Goal: Information Seeking & Learning: Learn about a topic

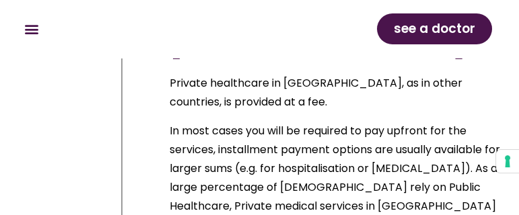
scroll to position [5100, 0]
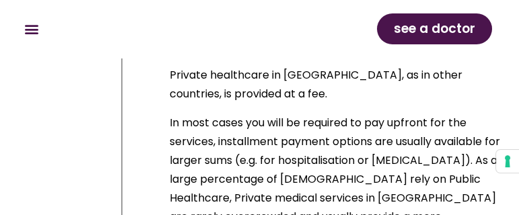
drag, startPoint x: 172, startPoint y: 180, endPoint x: 294, endPoint y: 147, distance: 126.8
copy div "Private hospitals in Italy often operate also in agreement with the Italian Nat…"
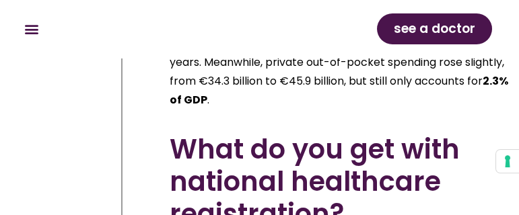
scroll to position [6107, 0]
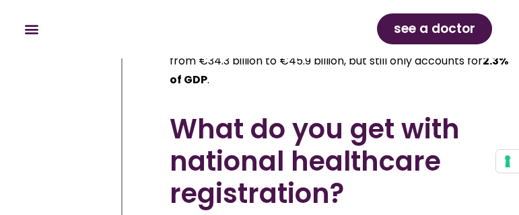
drag, startPoint x: 170, startPoint y: 73, endPoint x: 346, endPoint y: 68, distance: 177.0
copy div "When you register to the Italian Healthcare System you get your Tessera Sanitar…"
click at [327, 50] on div "see a doctor" at bounding box center [378, 29] width 239 height 44
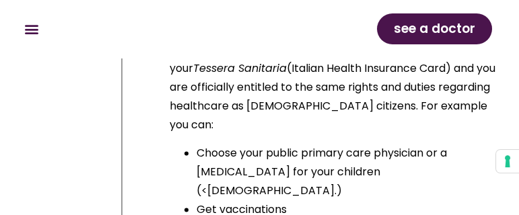
scroll to position [6309, 0]
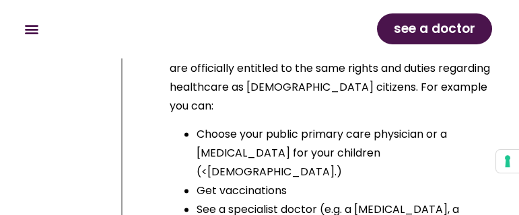
drag, startPoint x: 170, startPoint y: 131, endPoint x: 307, endPoint y: 167, distance: 141.9
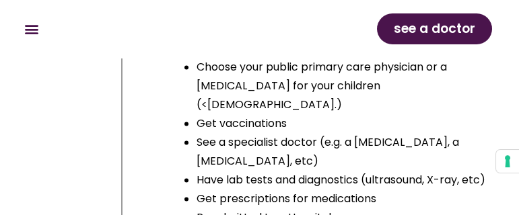
drag, startPoint x: 166, startPoint y: 65, endPoint x: 423, endPoint y: 205, distance: 292.9
copy div "Consultations with your assigned primary care physician (MMG) and with pediatri…"
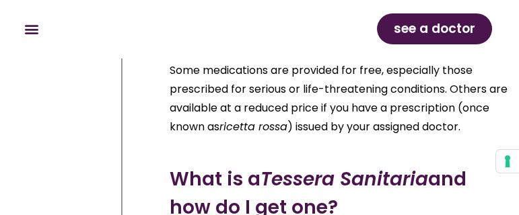
scroll to position [7246, 0]
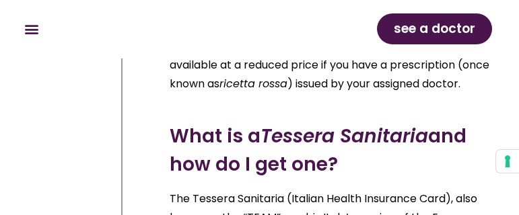
drag, startPoint x: 169, startPoint y: 109, endPoint x: 486, endPoint y: 170, distance: 322.5
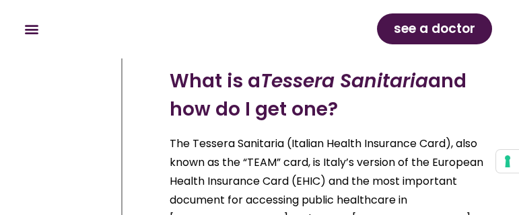
scroll to position [7314, 0]
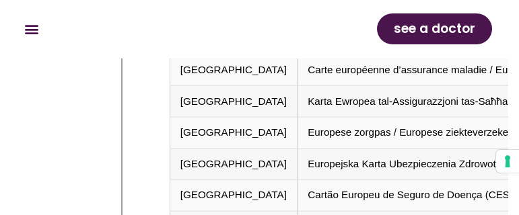
scroll to position [8861, 0]
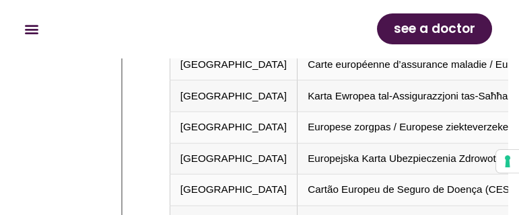
drag, startPoint x: 165, startPoint y: 65, endPoint x: 466, endPoint y: 190, distance: 325.7
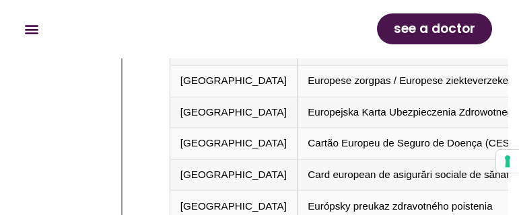
scroll to position [8928, 0]
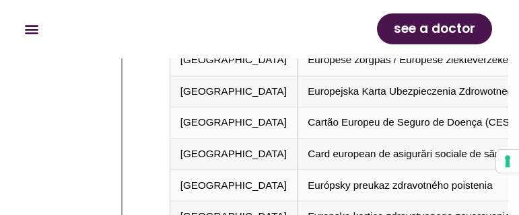
copy div "Healthcare in Italy is provided to anyone with a mixed public and private syste…"
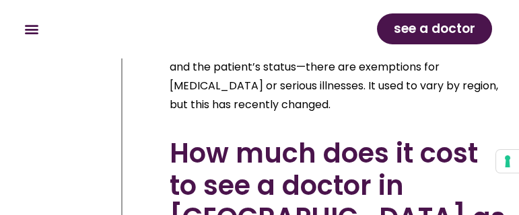
scroll to position [9757, 0]
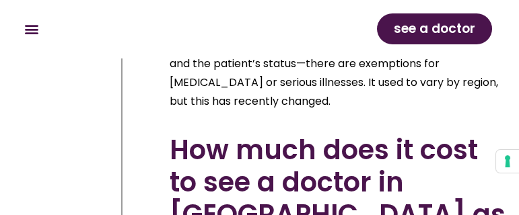
drag, startPoint x: 186, startPoint y: 155, endPoint x: 472, endPoint y: 170, distance: 286.9
copy div "Foreigners with a residence permit and SSN registration. Emergency room visits,…"
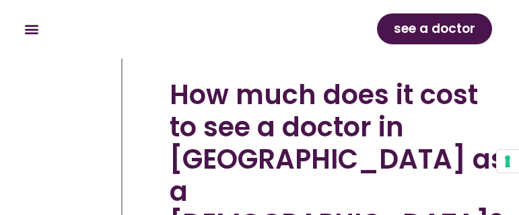
scroll to position [9824, 0]
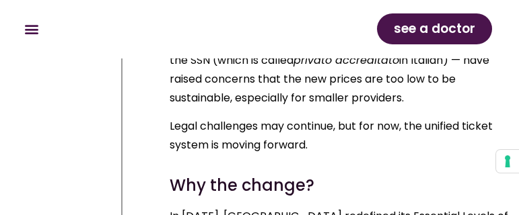
scroll to position [13099, 0]
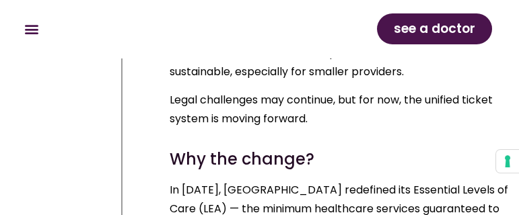
drag, startPoint x: 170, startPoint y: 74, endPoint x: 390, endPoint y: 117, distance: 224.8
copy div "The maximum co-pay per prescription Italy caps the amount you can be asked to p…"
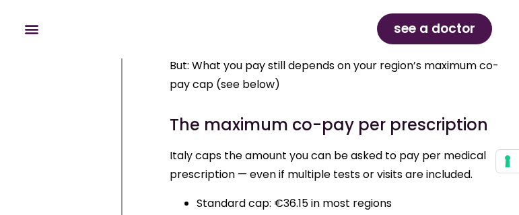
scroll to position [13906, 0]
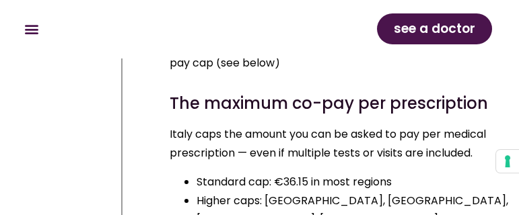
drag, startPoint x: 197, startPoint y: 129, endPoint x: 444, endPoint y: 193, distance: 255.0
copy p "The doctor’s office may be crowded , and doctor appointments are usually not av…"
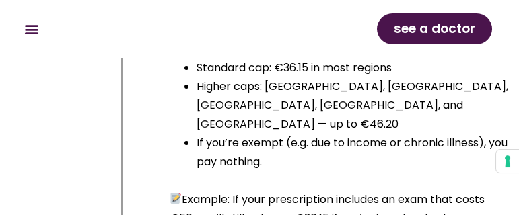
scroll to position [14041, 0]
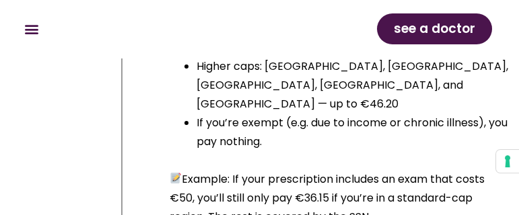
drag, startPoint x: 196, startPoint y: 147, endPoint x: 257, endPoint y: 197, distance: 78.4
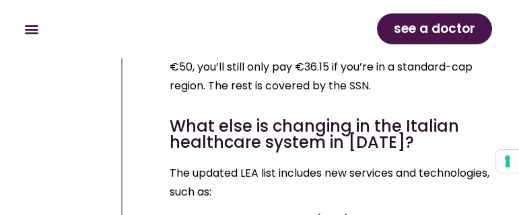
scroll to position [14175, 0]
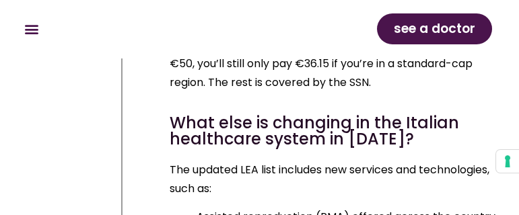
copy ul "Hospitals can be large and disorienting . Even with an appointment, you might f…"
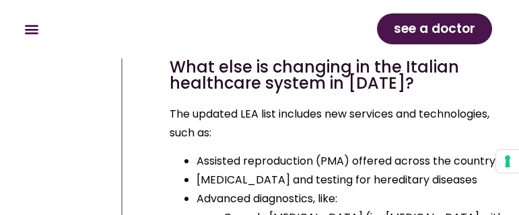
scroll to position [14242, 0]
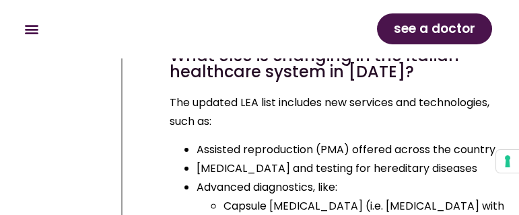
drag, startPoint x: 198, startPoint y: 95, endPoint x: 249, endPoint y: 149, distance: 74.7
copy p "You cannot choose your doctor when referred to a specialist. You’ll be assigned…"
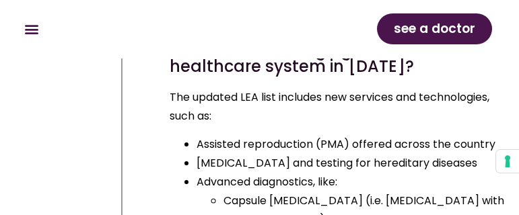
scroll to position [14377, 0]
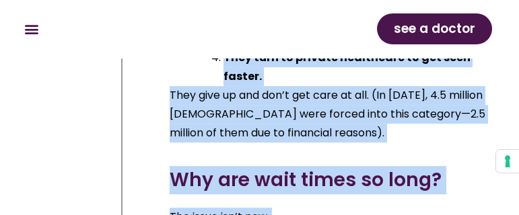
scroll to position [15859, 0]
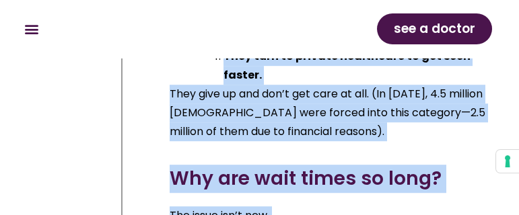
drag, startPoint x: 169, startPoint y: 67, endPoint x: 343, endPoint y: 143, distance: 190.3
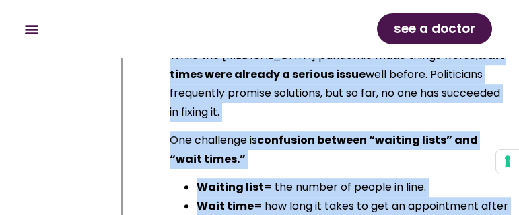
scroll to position [16128, 0]
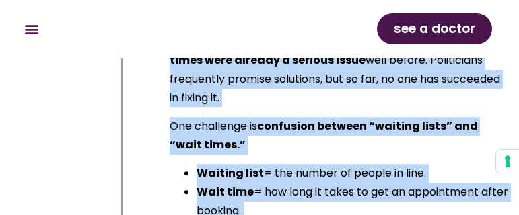
copy div "The long wait for medical appointments in Italy Trying to book a mammogram in m…"
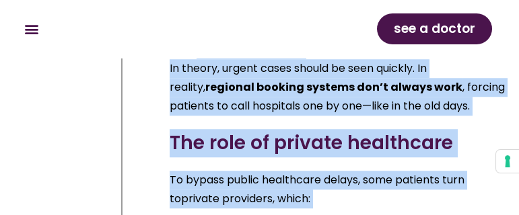
scroll to position [16599, 0]
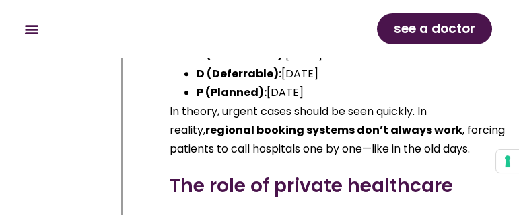
drag, startPoint x: 168, startPoint y: 89, endPoint x: 467, endPoint y: 166, distance: 308.5
drag, startPoint x: 167, startPoint y: 87, endPoint x: 487, endPoint y: 167, distance: 330.0
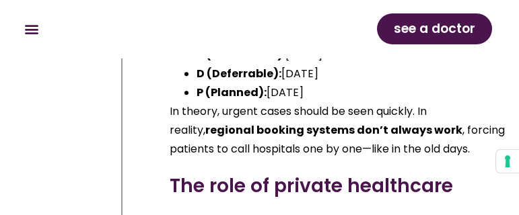
copy p "In Italy, more and more people are giving up on medical care because appointmen…"
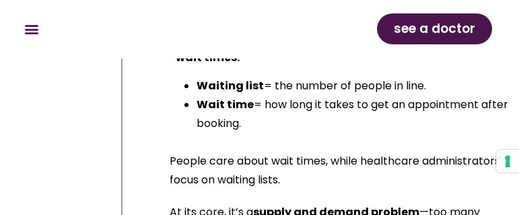
scroll to position [16196, 0]
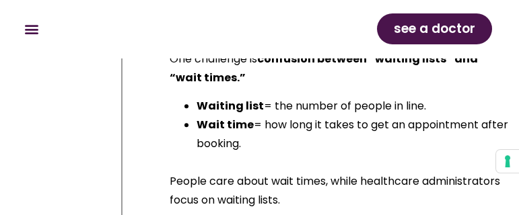
drag, startPoint x: 174, startPoint y: 154, endPoint x: 295, endPoint y: 207, distance: 132.2
copy ul "11% of Italians skipped needed exams in 2021 due to cost or access issues. 2 mi…"
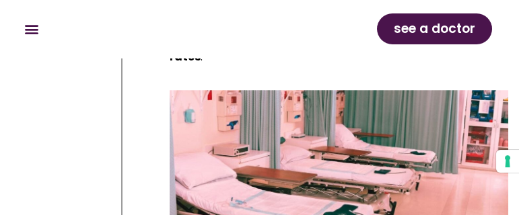
scroll to position [17003, 0]
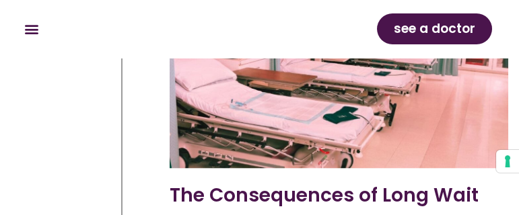
scroll to position [17133, 0]
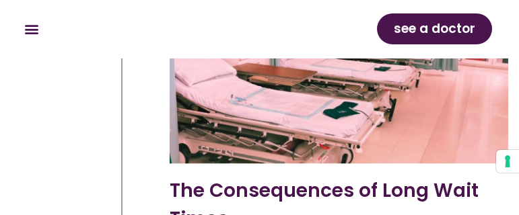
drag, startPoint x: 178, startPoint y: 116, endPoint x: 469, endPoint y: 141, distance: 293.0
copy ul "4.5 million Italians skipped needed medical care in 2023 due to cost, long wait…"
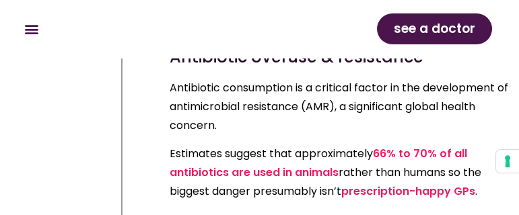
scroll to position [20025, 0]
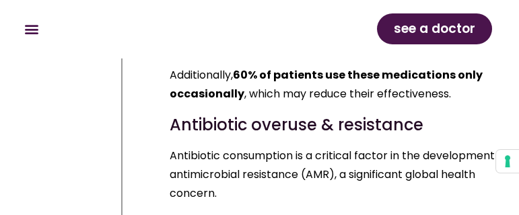
drag, startPoint x: 167, startPoint y: 114, endPoint x: 376, endPoint y: 154, distance: 212.9
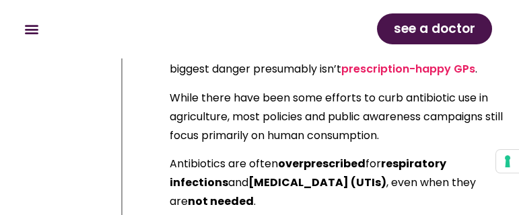
scroll to position [20227, 0]
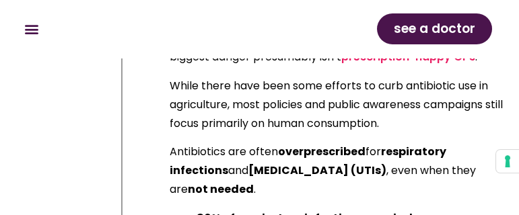
drag, startPoint x: 170, startPoint y: 104, endPoint x: 471, endPoint y: 176, distance: 310.0
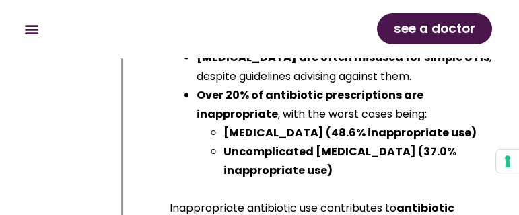
scroll to position [20429, 0]
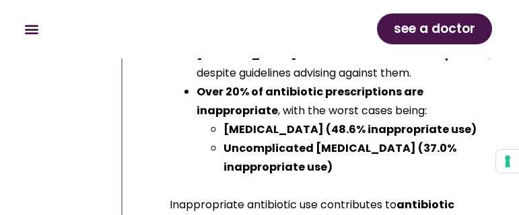
drag, startPoint x: 165, startPoint y: 106, endPoint x: 511, endPoint y: 141, distance: 347.6
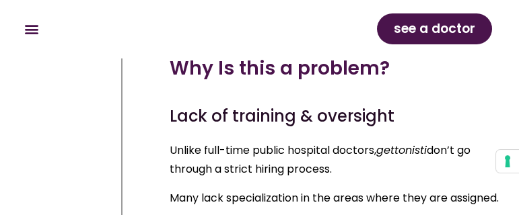
scroll to position [21774, 0]
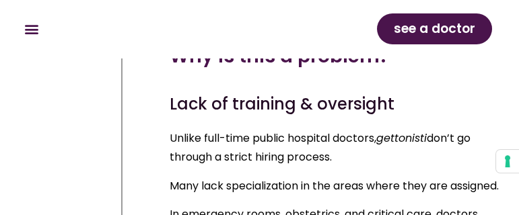
drag, startPoint x: 170, startPoint y: 97, endPoint x: 280, endPoint y: 160, distance: 127.7
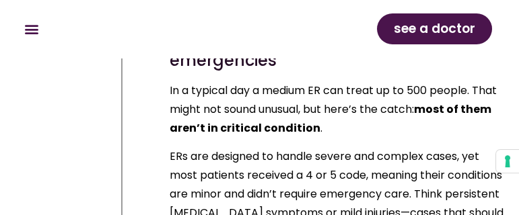
scroll to position [23792, 0]
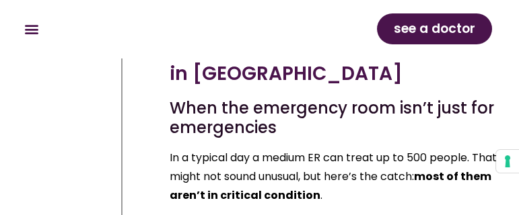
drag, startPoint x: 166, startPoint y: 129, endPoint x: 249, endPoint y: 187, distance: 101.0
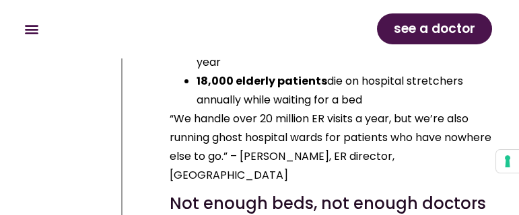
scroll to position [25742, 0]
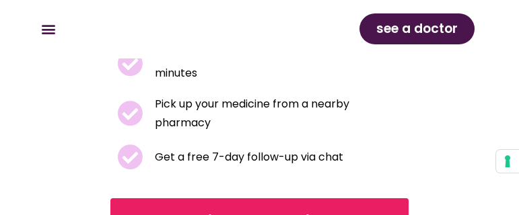
scroll to position [336, 0]
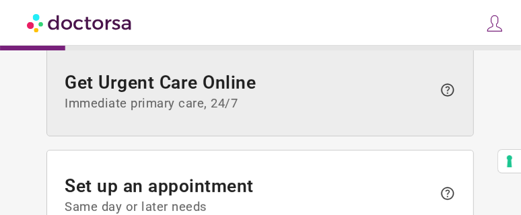
scroll to position [99, 0]
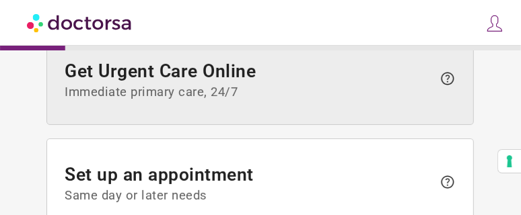
click at [448, 77] on span "help" at bounding box center [447, 79] width 16 height 16
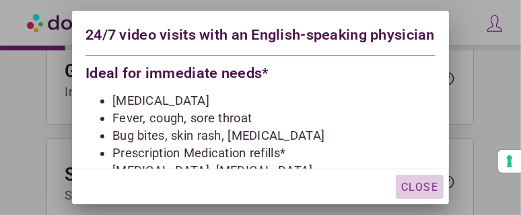
click at [419, 185] on span "Close" at bounding box center [419, 187] width 37 height 13
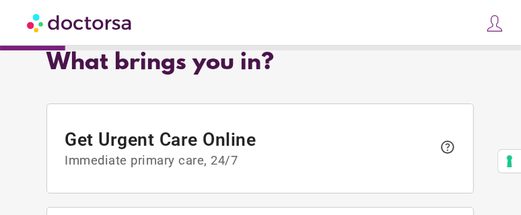
scroll to position [0, 0]
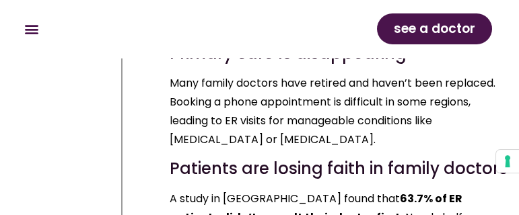
scroll to position [25339, 0]
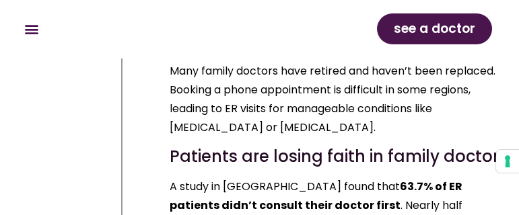
drag, startPoint x: 163, startPoint y: 74, endPoint x: 244, endPoint y: 189, distance: 140.5
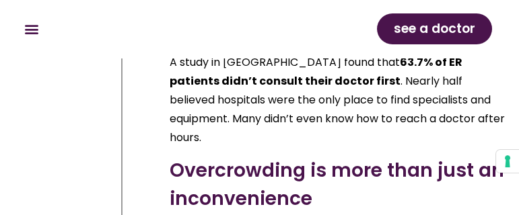
scroll to position [25473, 0]
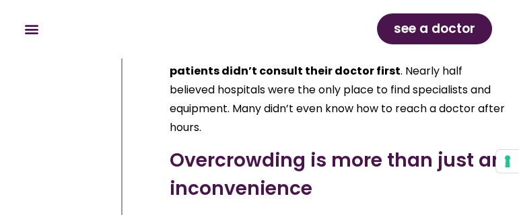
copy div "Online doctors in [GEOGRAPHIC_DATA] Virtual care is a super convenient way to d…"
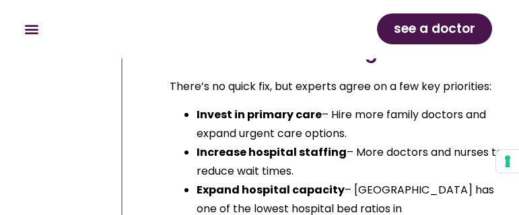
scroll to position [26268, 0]
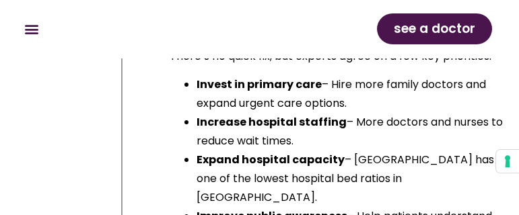
drag, startPoint x: 162, startPoint y: 144, endPoint x: 348, endPoint y: 105, distance: 190.4
copy div "As an alternative you can visit one of the “Case della Salute”, public outpatie…"
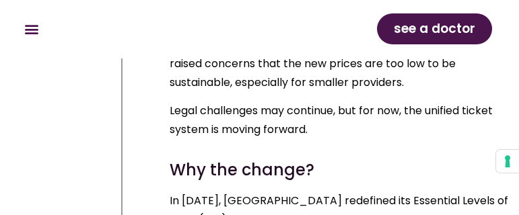
scroll to position [17771, 0]
